Goal: Task Accomplishment & Management: Manage account settings

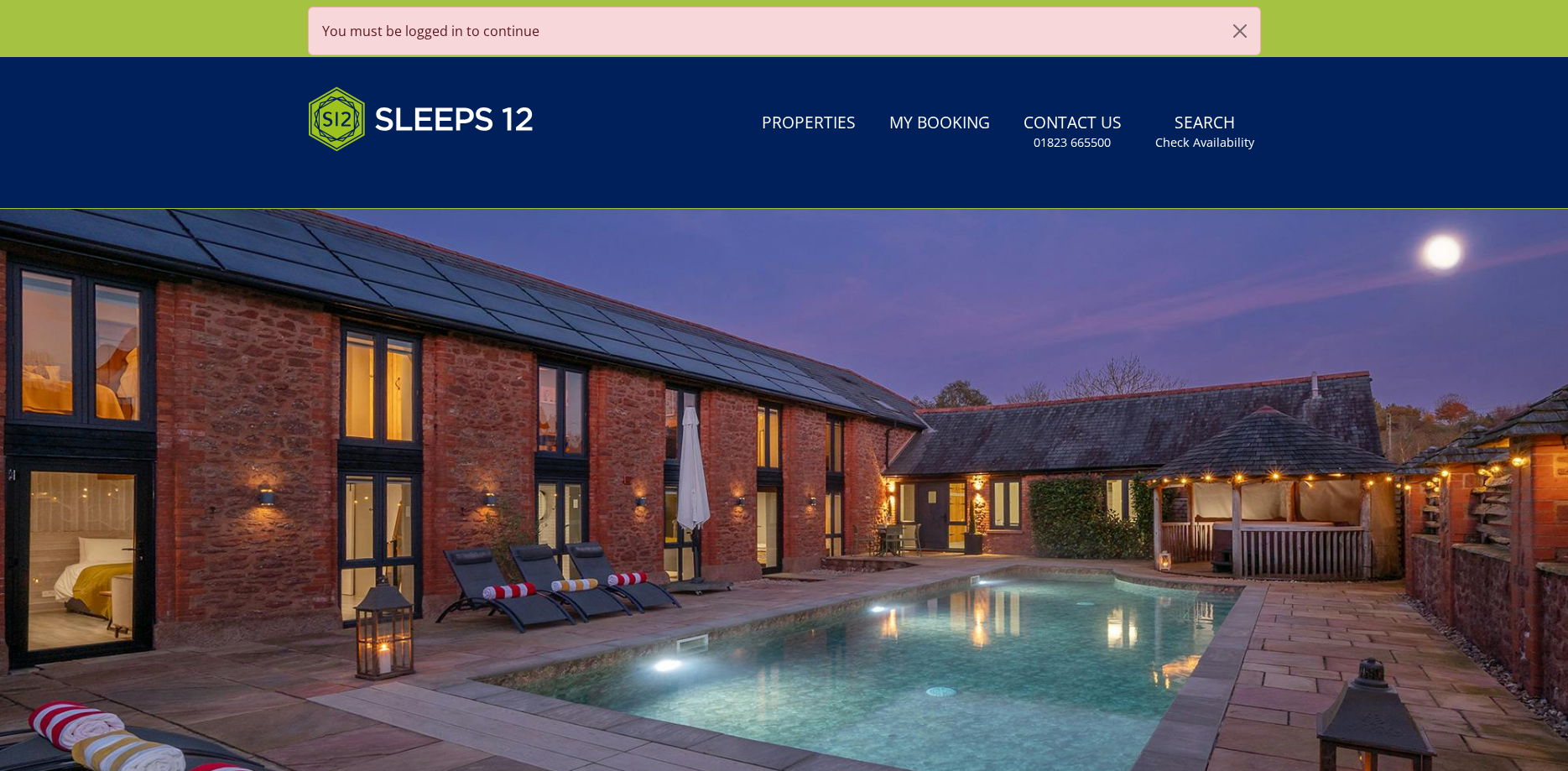
click at [1196, 192] on header "Search Menu Properties My Booking Contact Us [PHONE_NUMBER] Search Check Availa…" at bounding box center [784, 133] width 1568 height 152
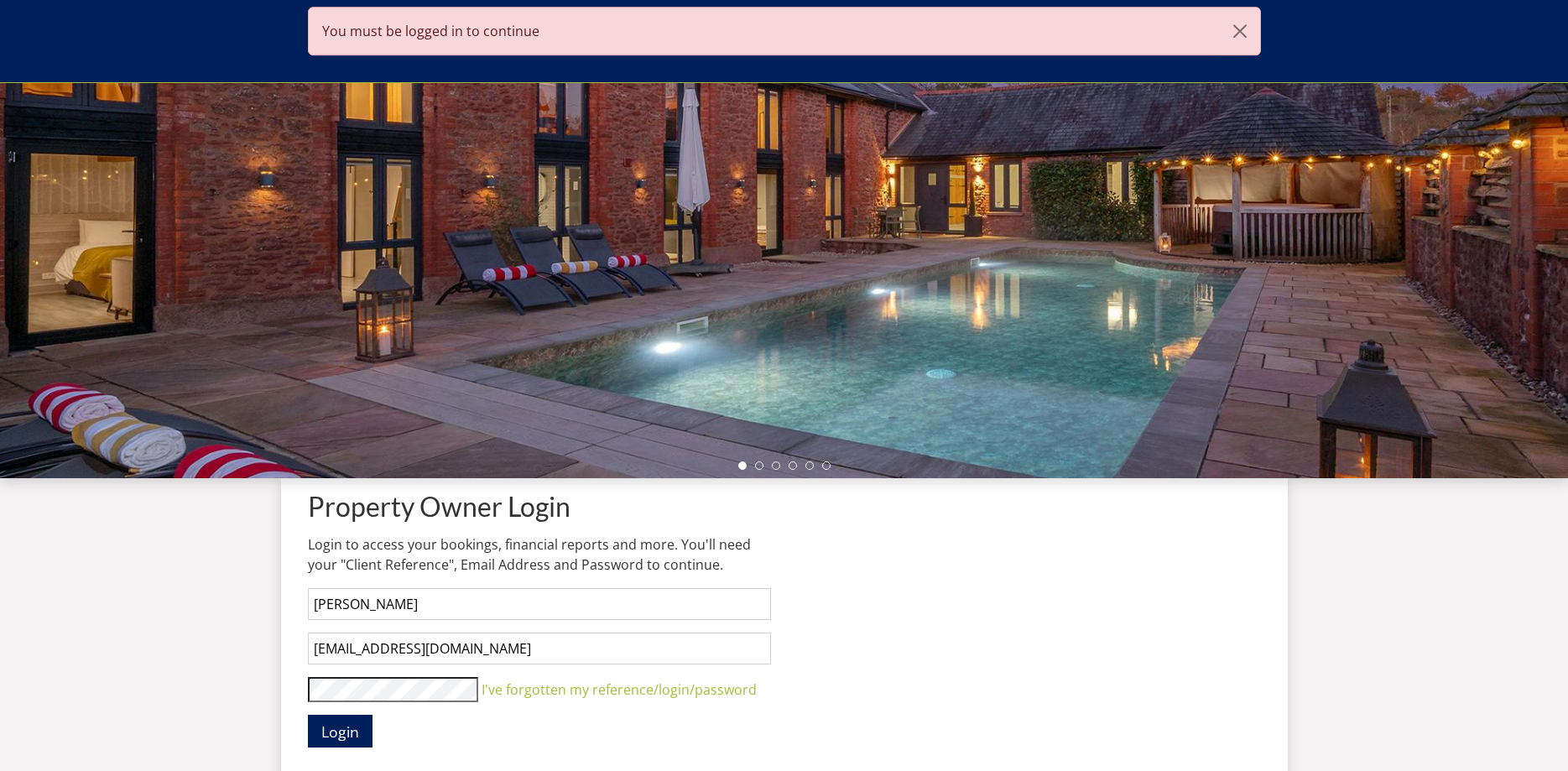
scroll to position [273, 0]
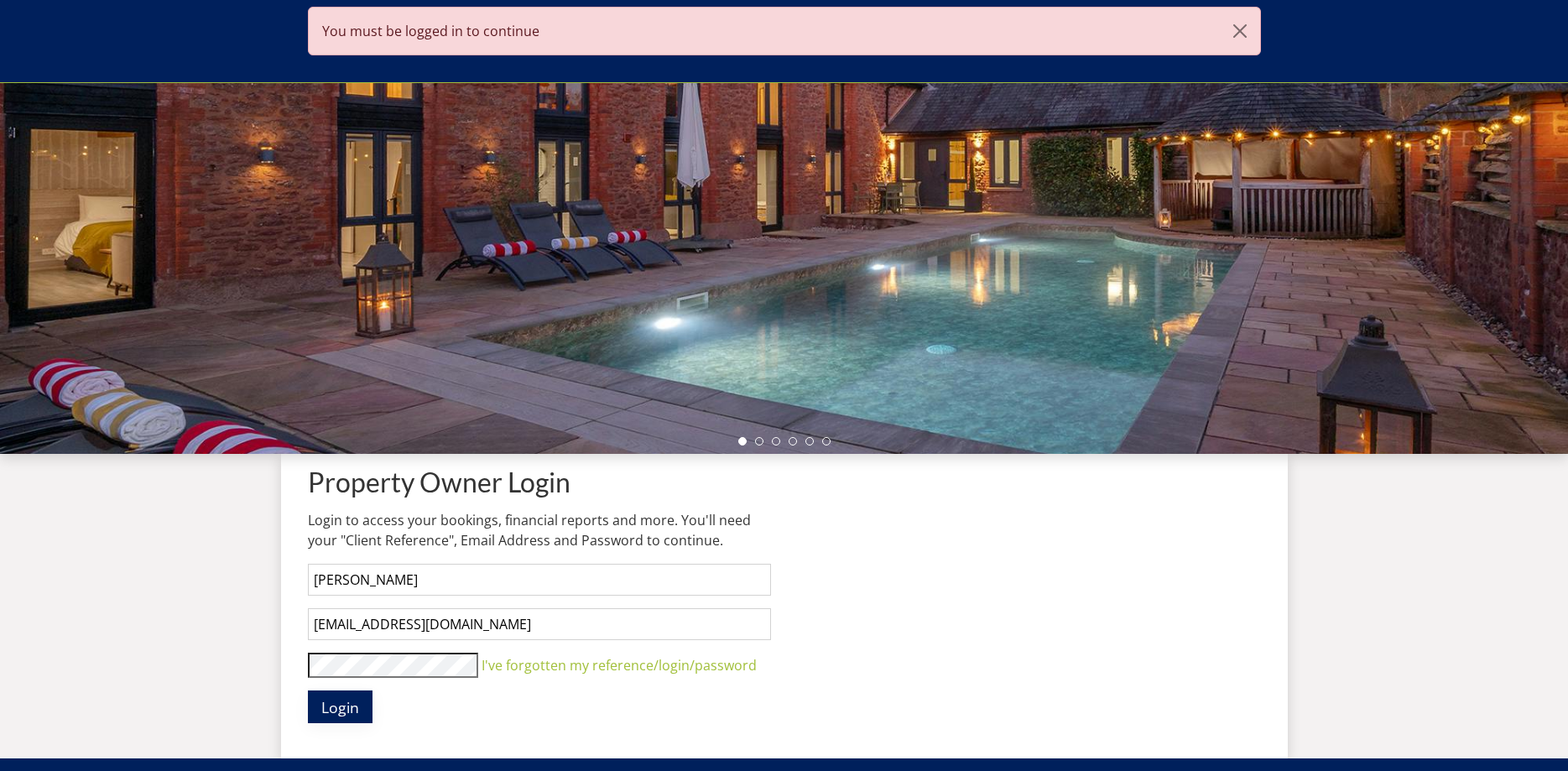
click at [330, 700] on span "Login" at bounding box center [340, 707] width 38 height 20
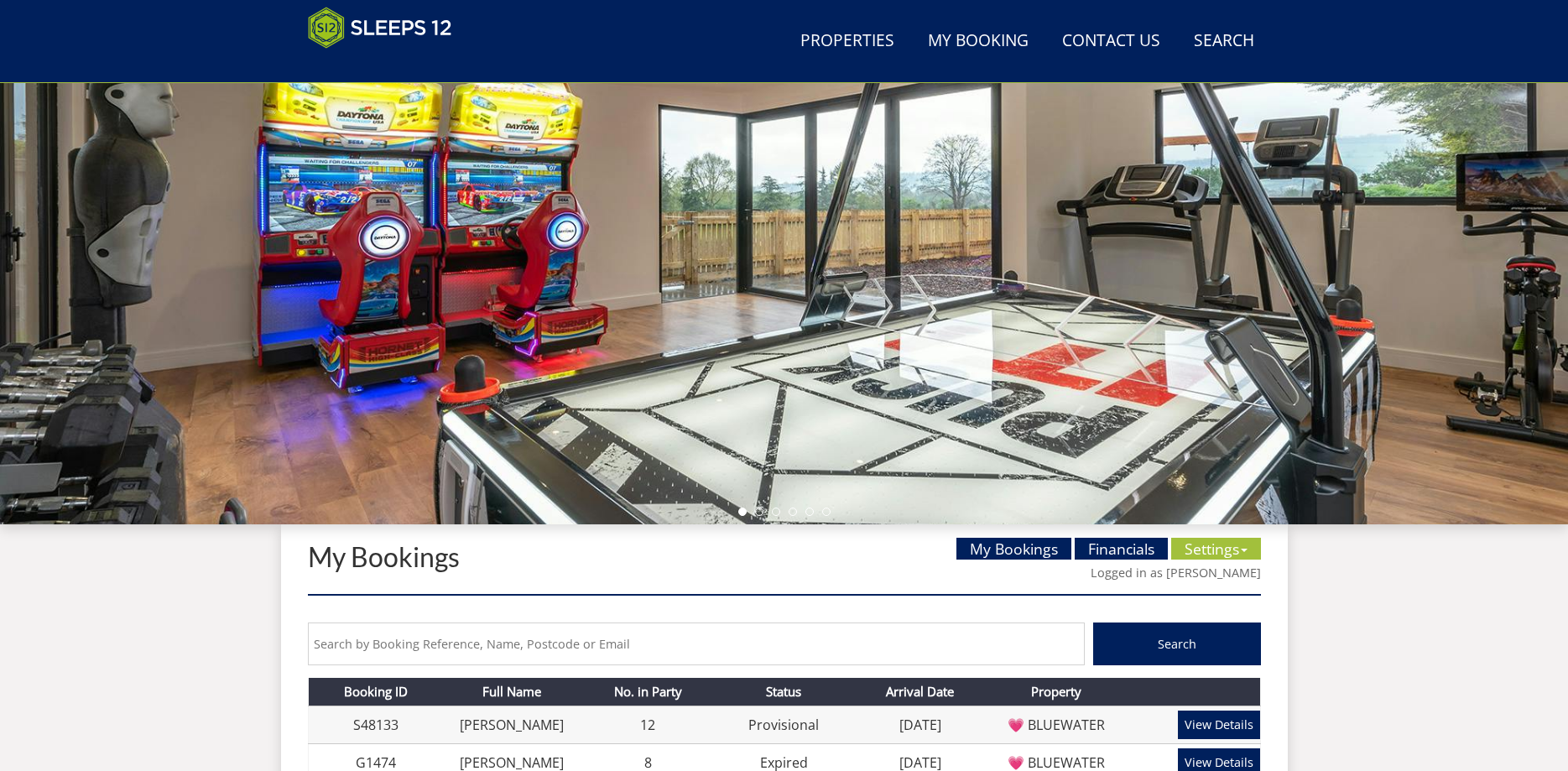
scroll to position [445, 0]
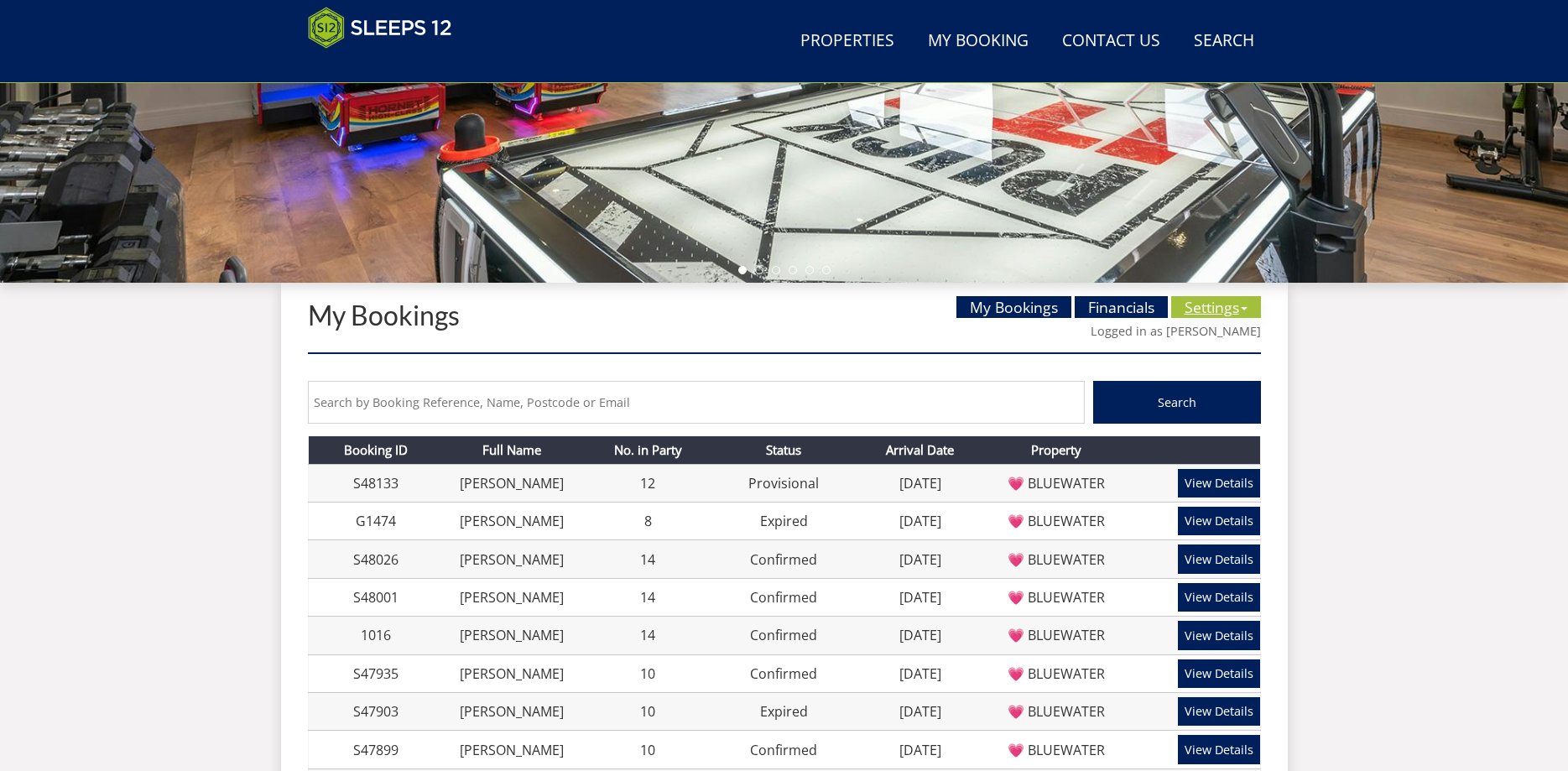
click at [1203, 309] on link "Settings" at bounding box center [1216, 306] width 89 height 22
click at [1253, 363] on link "Unavailable Dates" at bounding box center [1239, 367] width 115 height 18
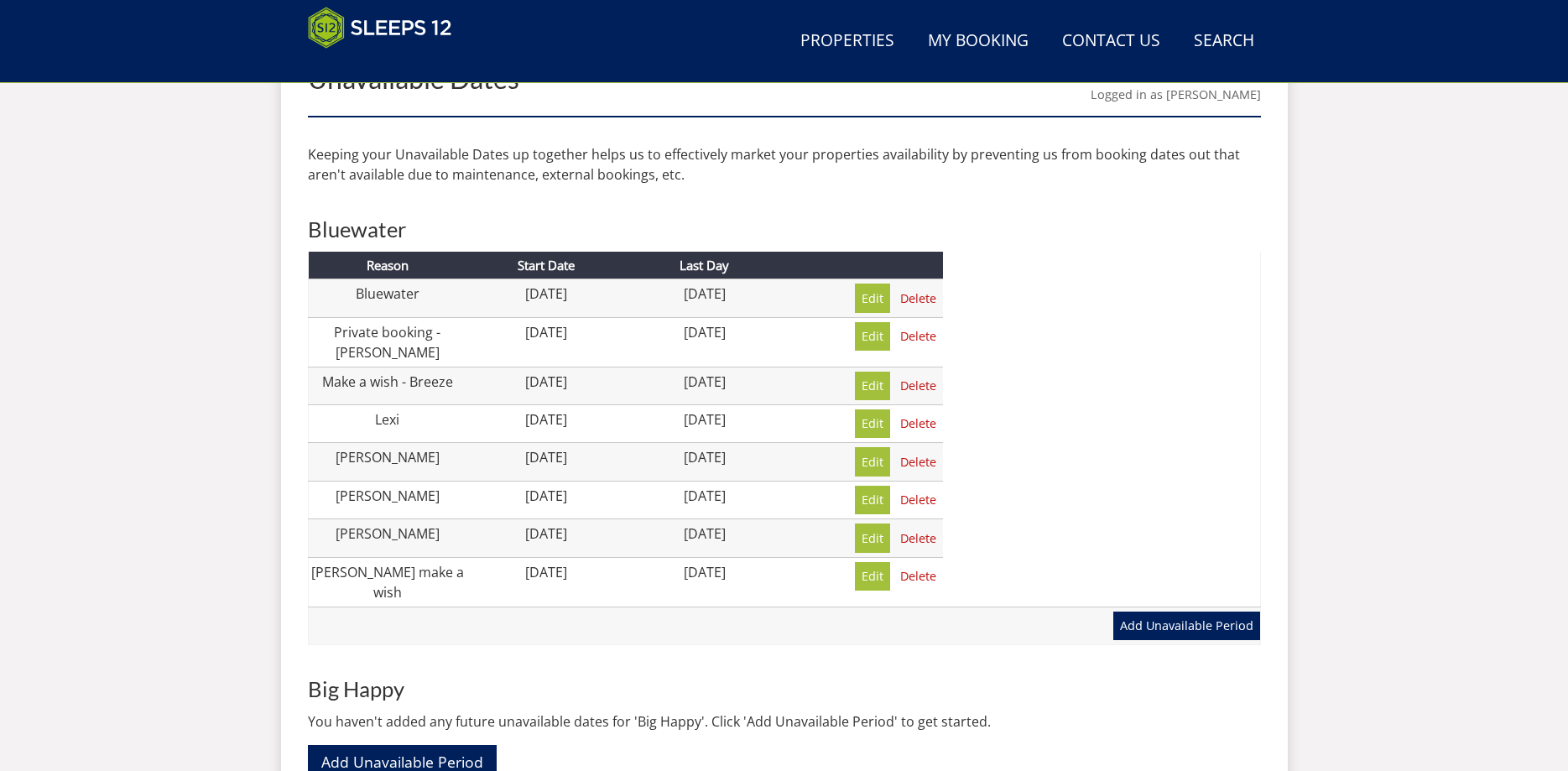
scroll to position [684, 0]
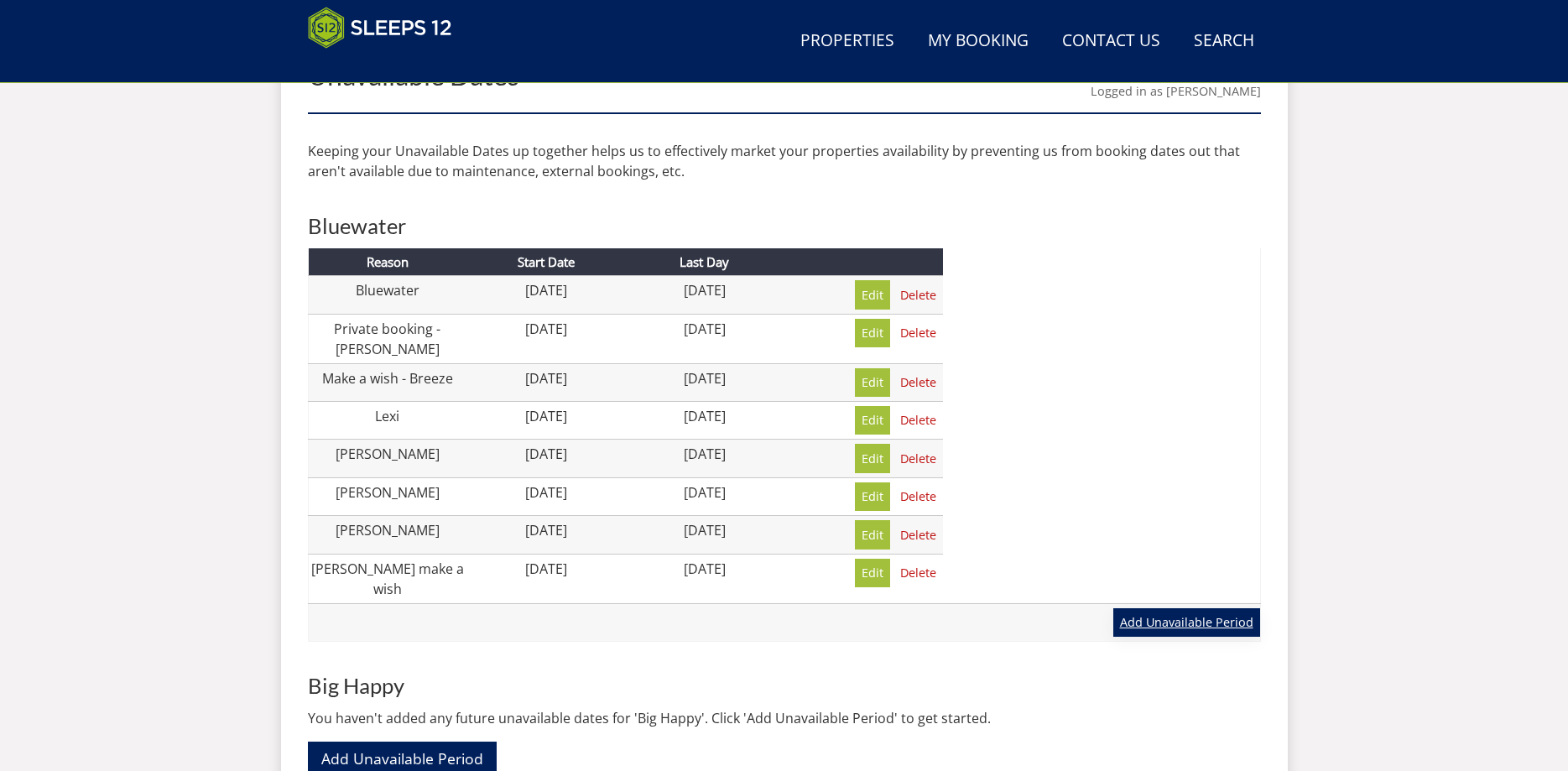
click at [1187, 615] on link "Add Unavailable Period" at bounding box center [1186, 622] width 147 height 29
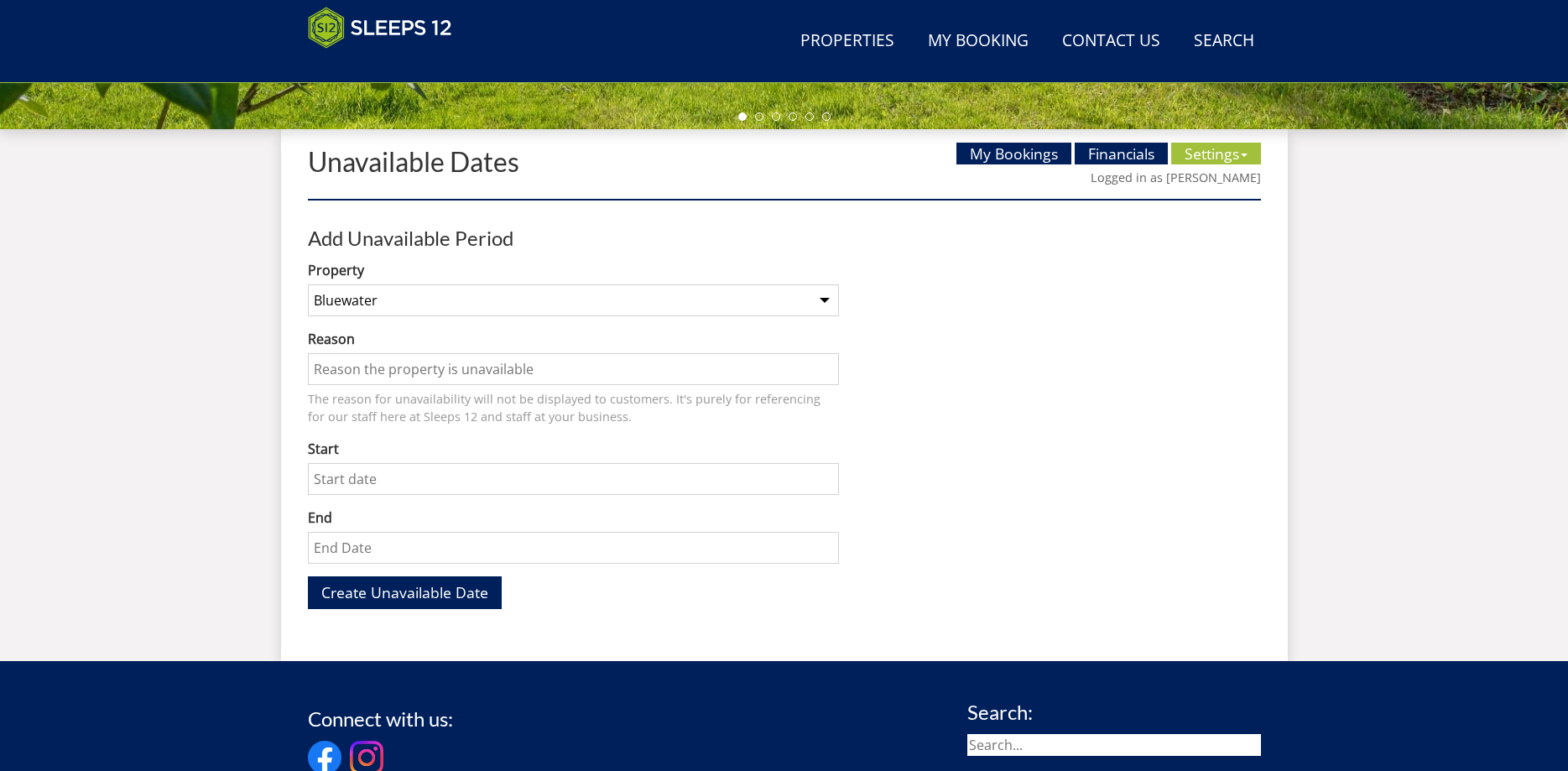
scroll to position [616, 0]
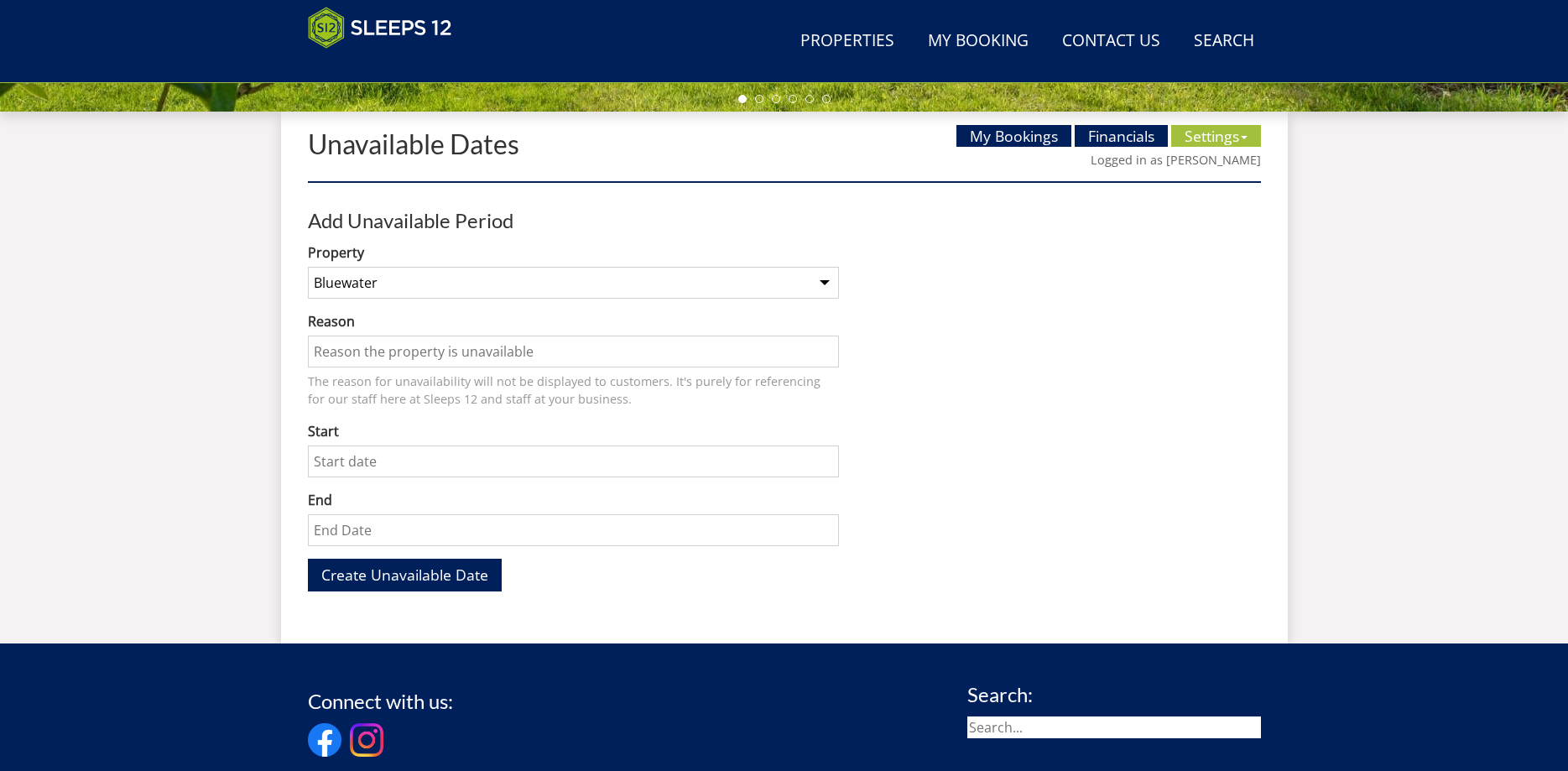
click at [421, 360] on input "Reason" at bounding box center [574, 351] width 531 height 32
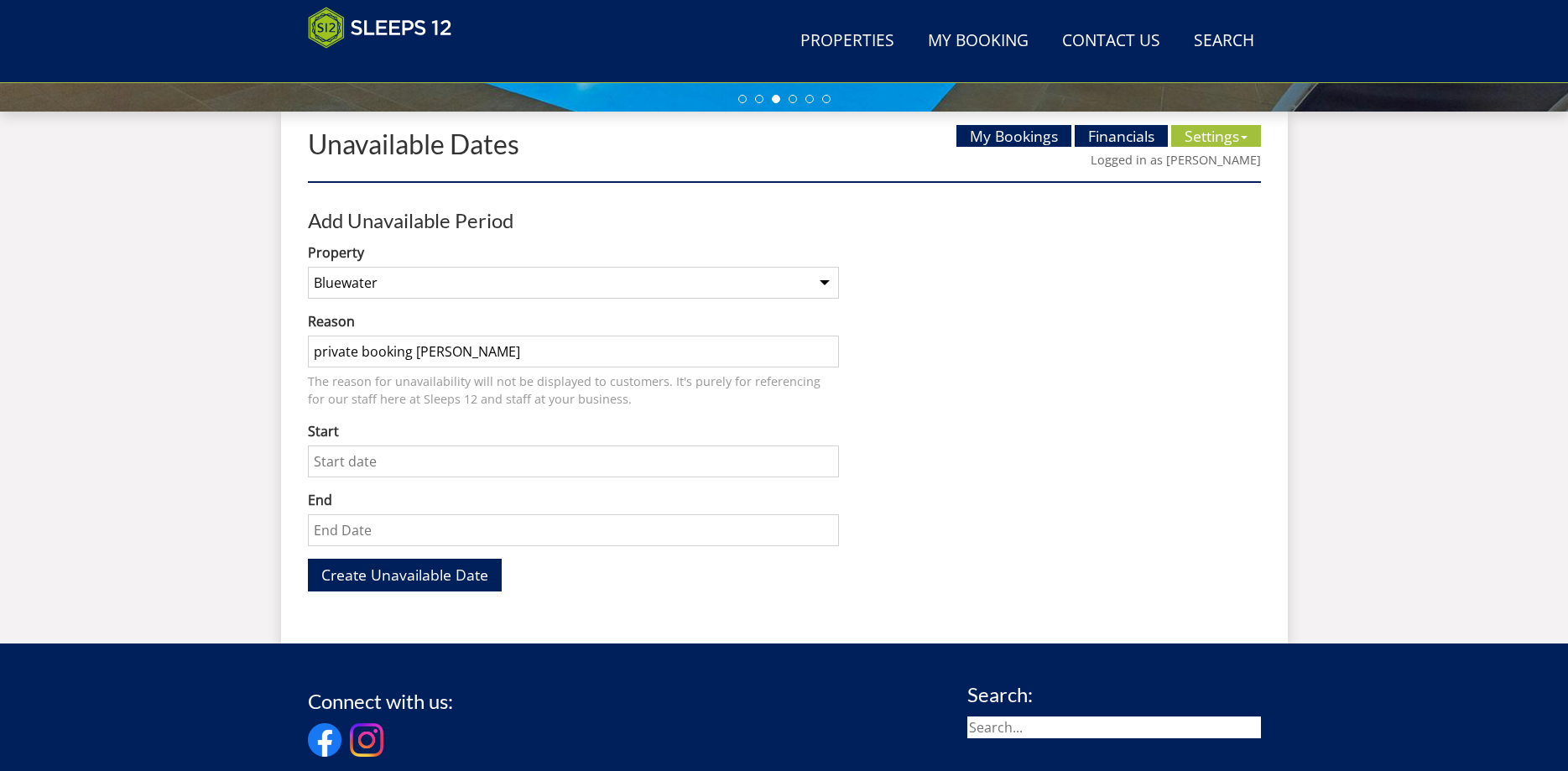
type input "private booking [PERSON_NAME]"
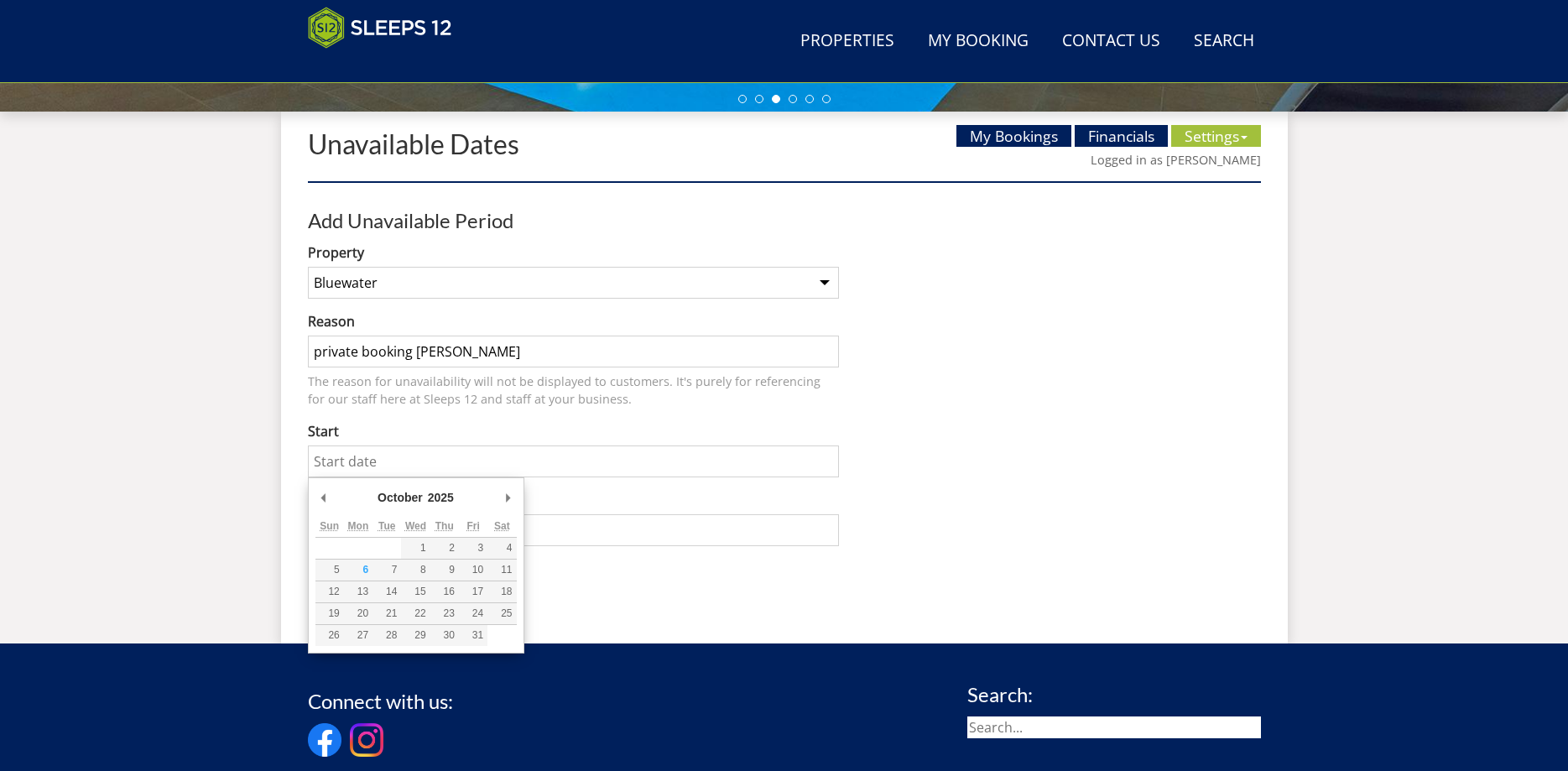
click at [384, 465] on input "Start" at bounding box center [574, 461] width 531 height 32
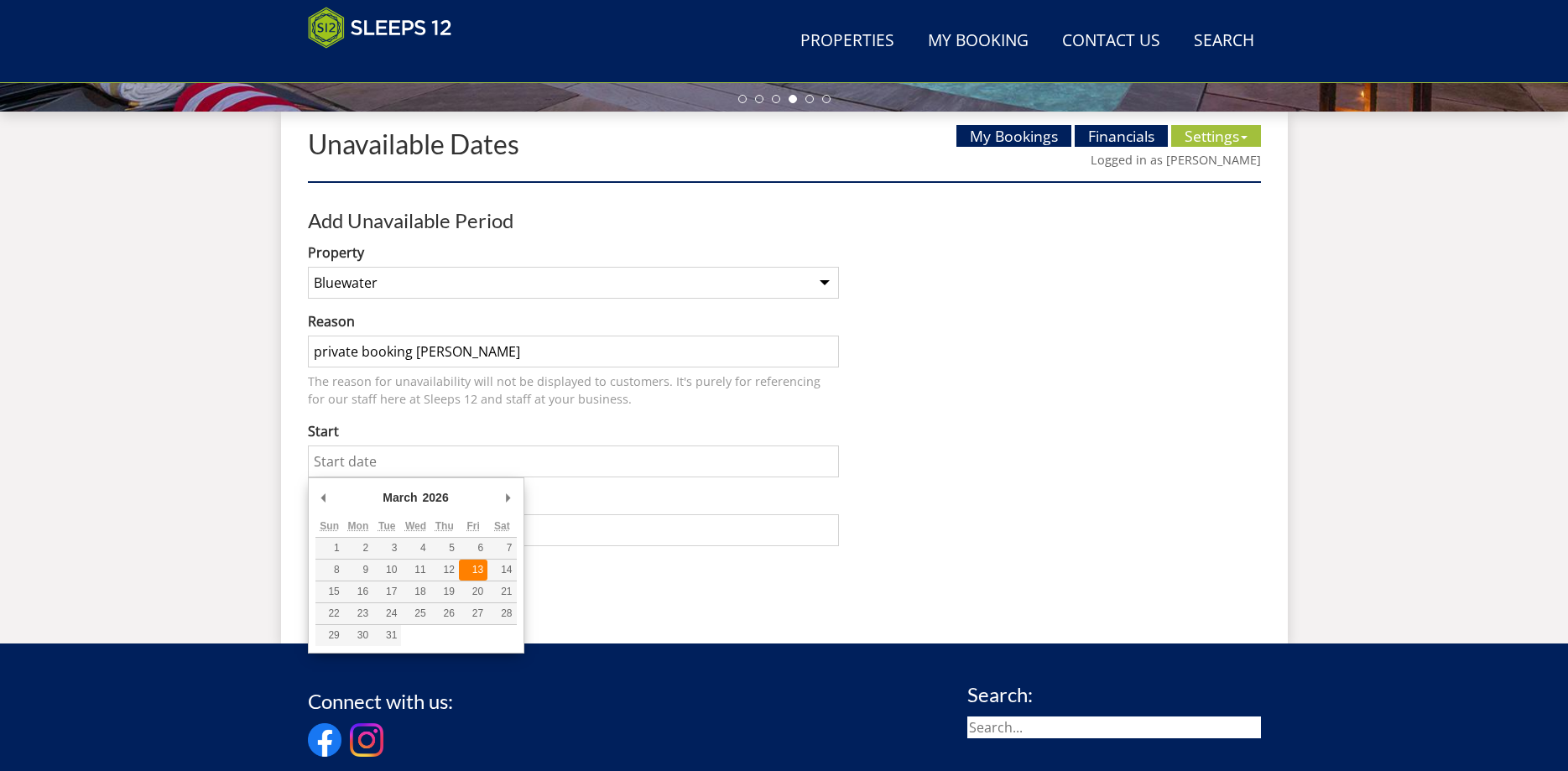
type input "[DATE]"
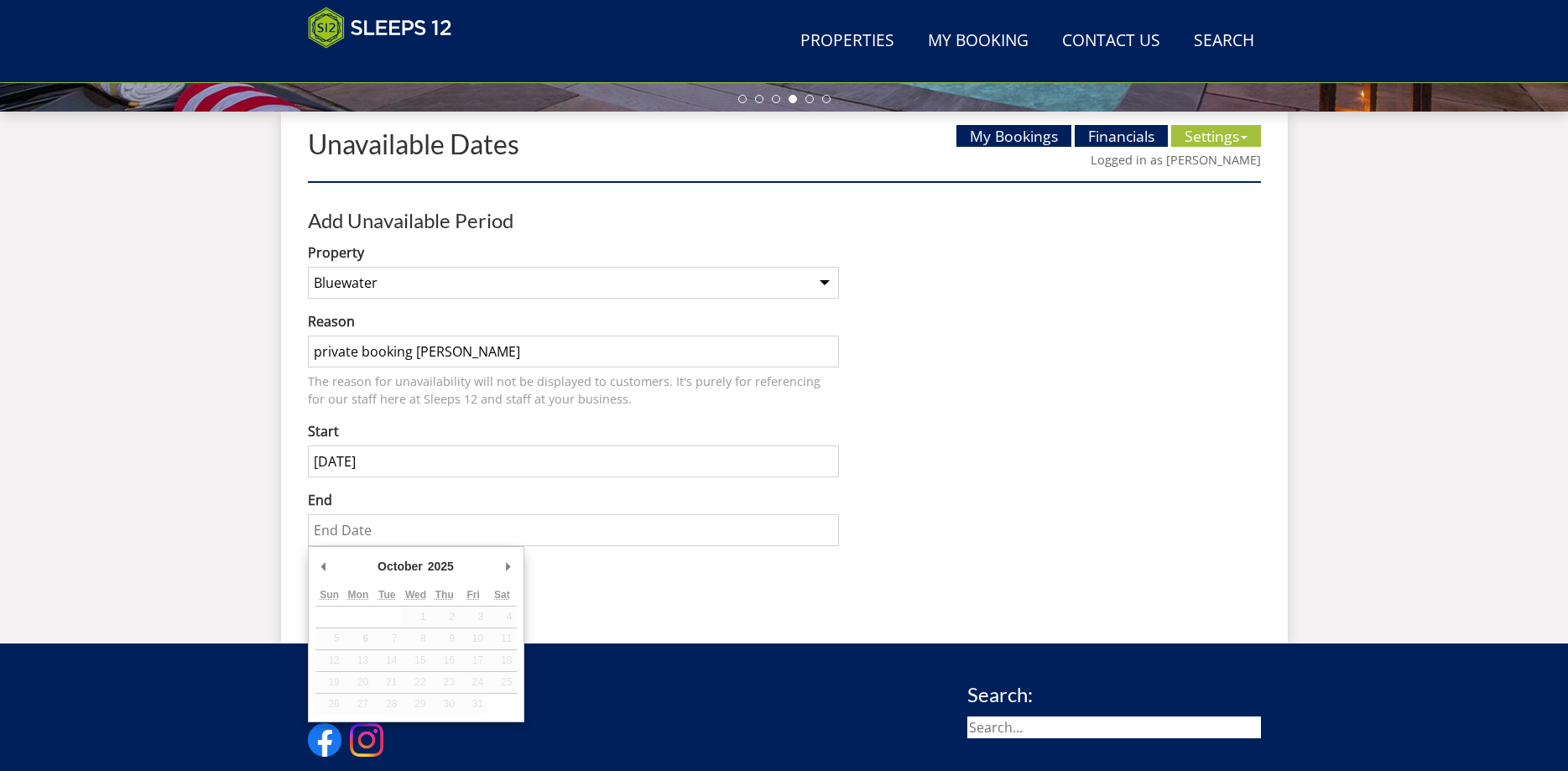
click at [405, 534] on input "End" at bounding box center [574, 530] width 531 height 32
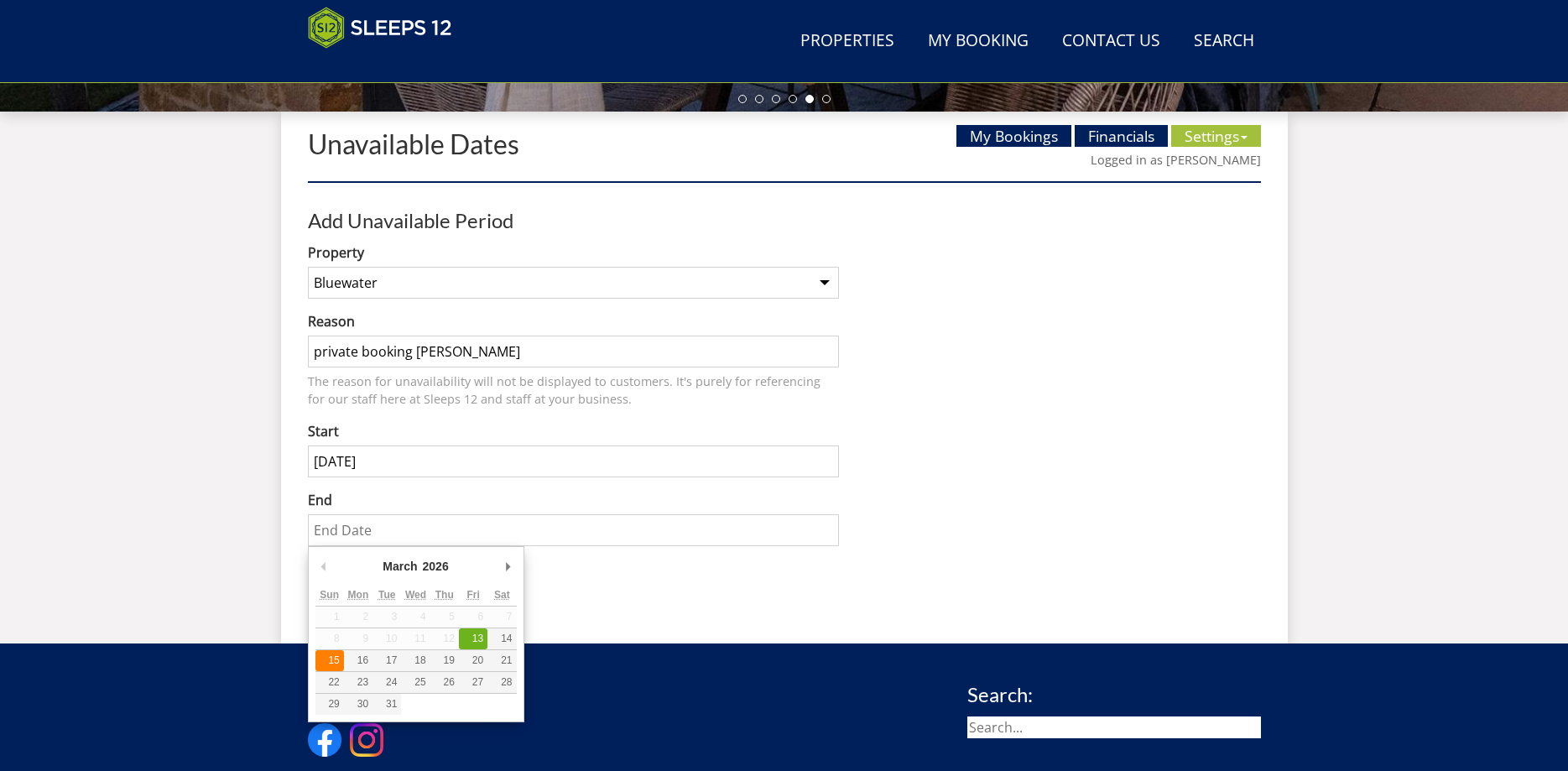
type input "[DATE]"
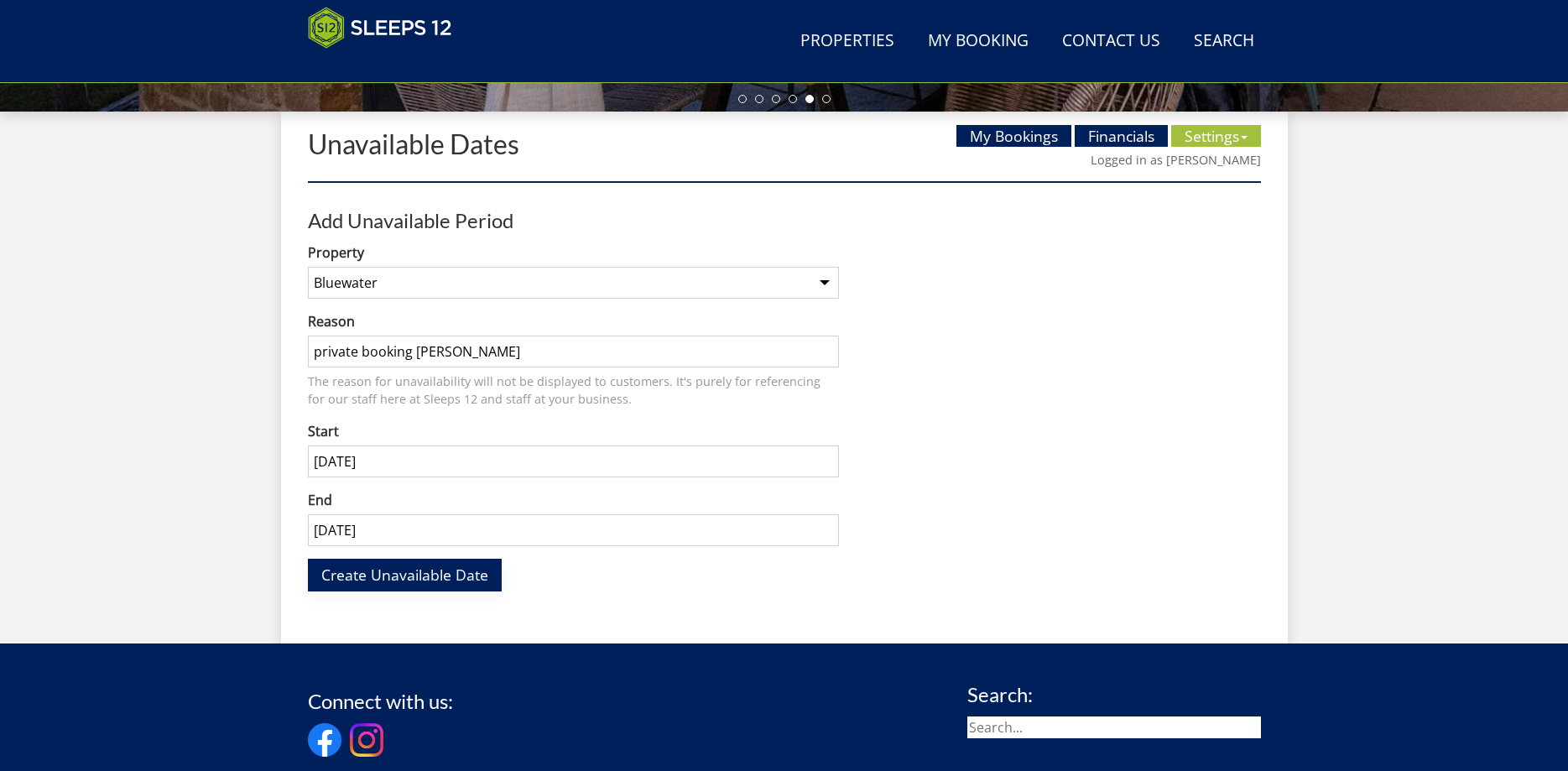
click at [409, 573] on span "Create Unavailable Date" at bounding box center [404, 574] width 167 height 20
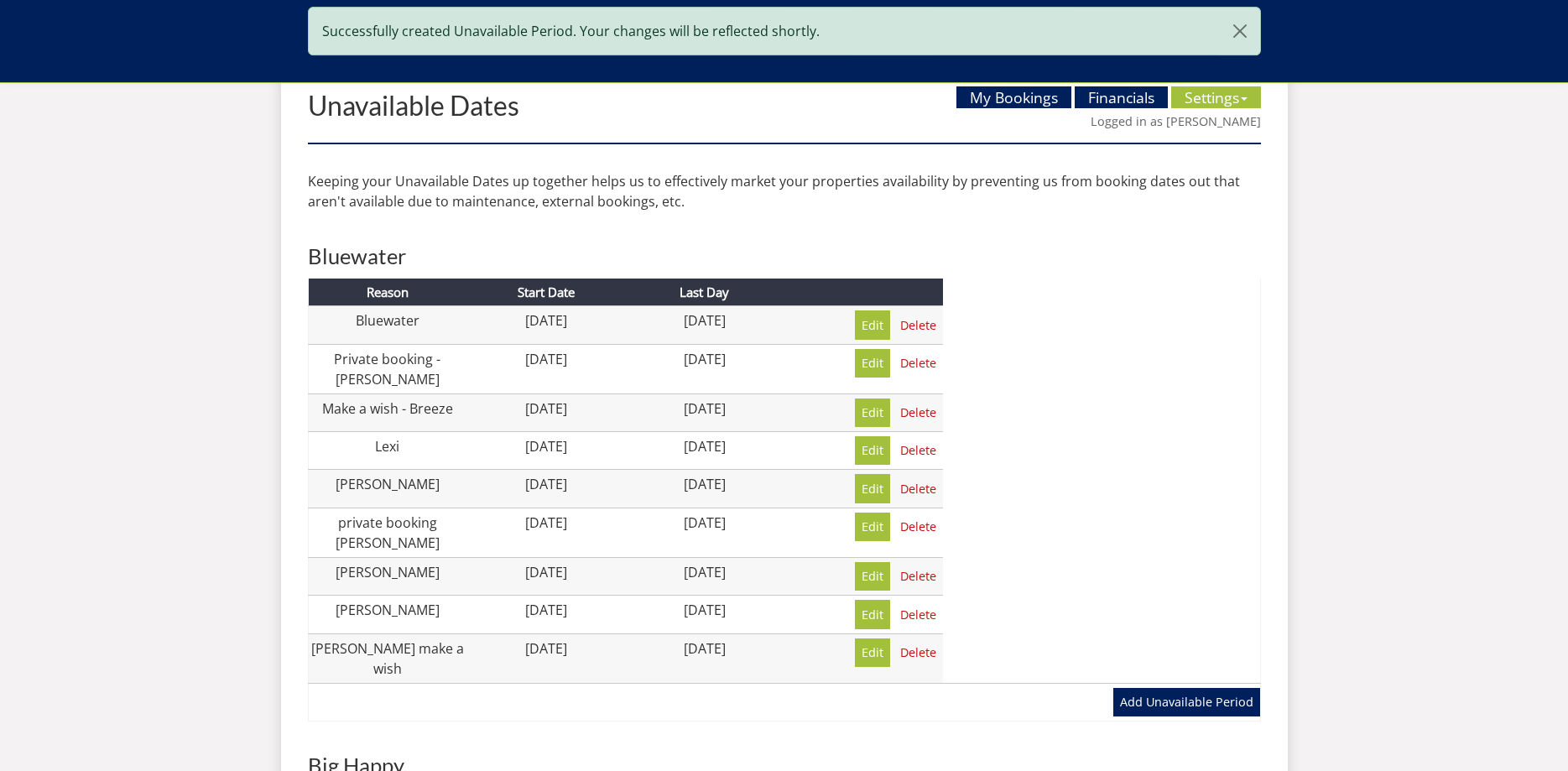
scroll to position [701, 0]
